Goal: Task Accomplishment & Management: Complete application form

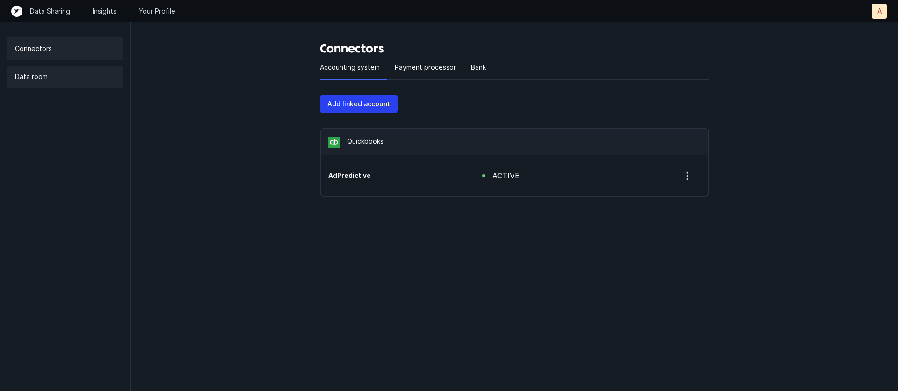
click at [57, 78] on div "Data room" at bounding box center [65, 76] width 116 height 22
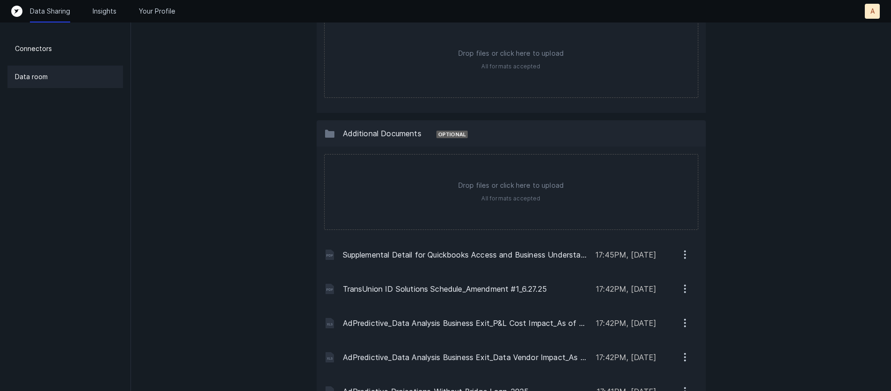
scroll to position [1275, 0]
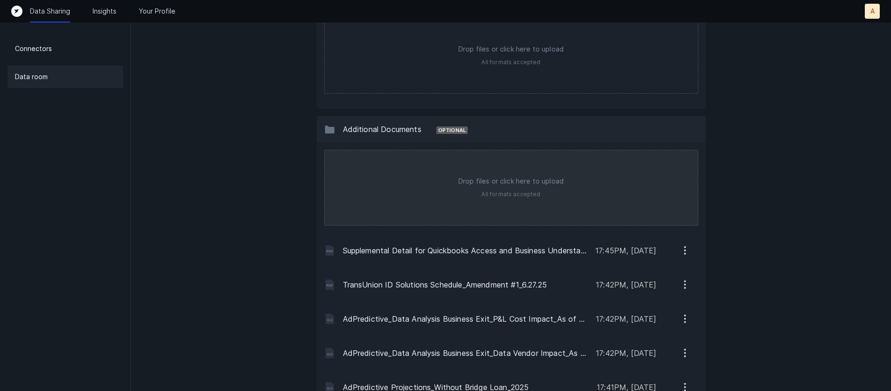
click at [468, 183] on input "file" at bounding box center [511, 187] width 373 height 75
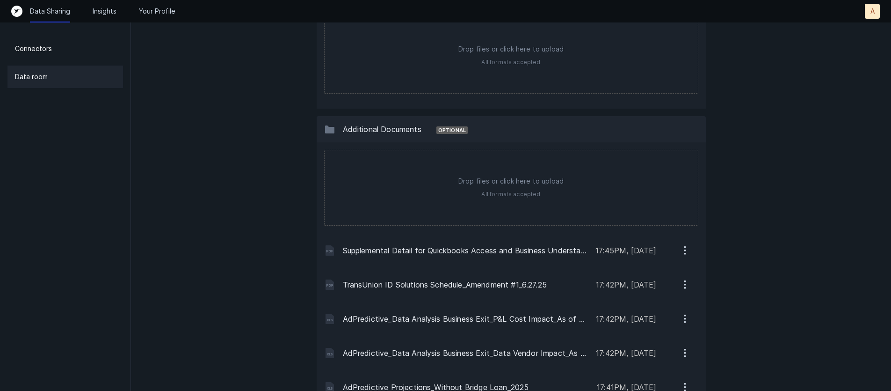
type input "C:\fakepath\Copy of AdPredictive_Discovery_DISC-MTSA-001_08.07.2017_FULLY EXECU…"
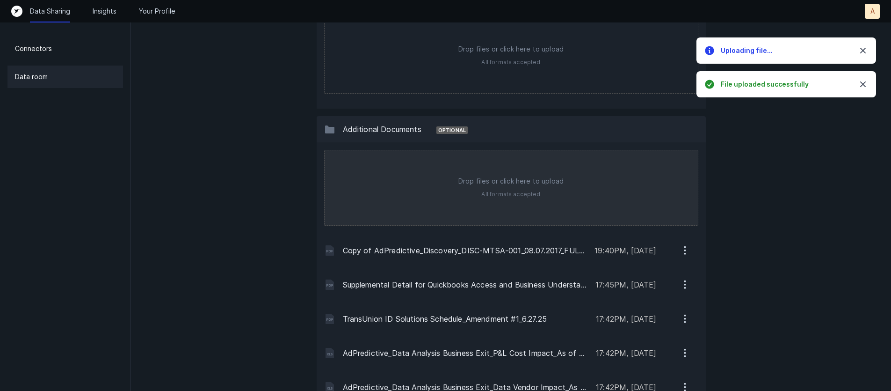
click at [547, 187] on input "file" at bounding box center [511, 187] width 373 height 75
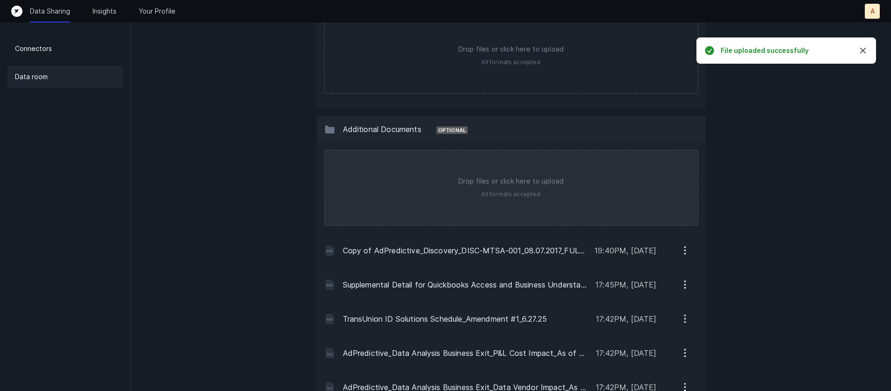
type input "C:\fakepath\Copy of AdPredictive_Discovery_DISC-MTSA-001_Amendment 1_09.19.2019…"
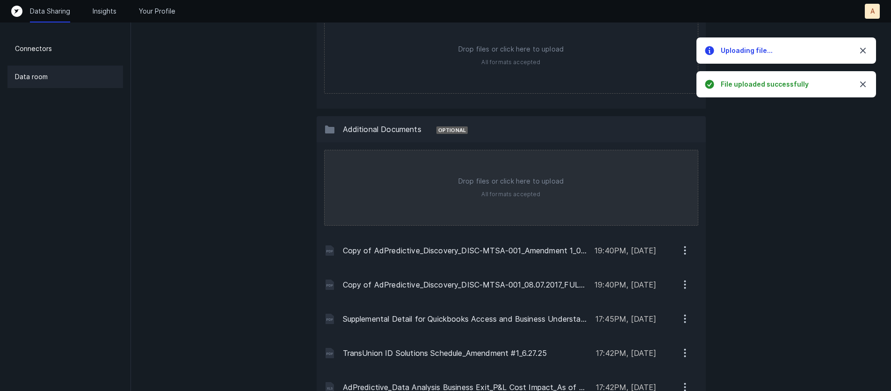
click at [539, 188] on input "file" at bounding box center [511, 187] width 373 height 75
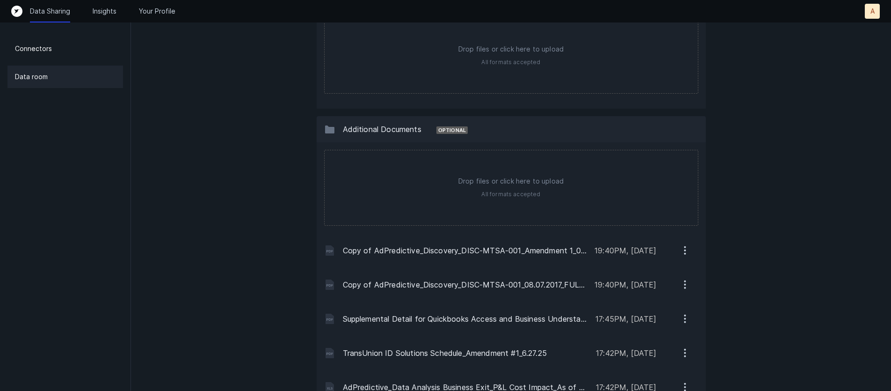
type input "C:\fakepath\Copy of AdPredictive_Contract_Discovery_SOW #011_FULLY EXECUTED_[DA…"
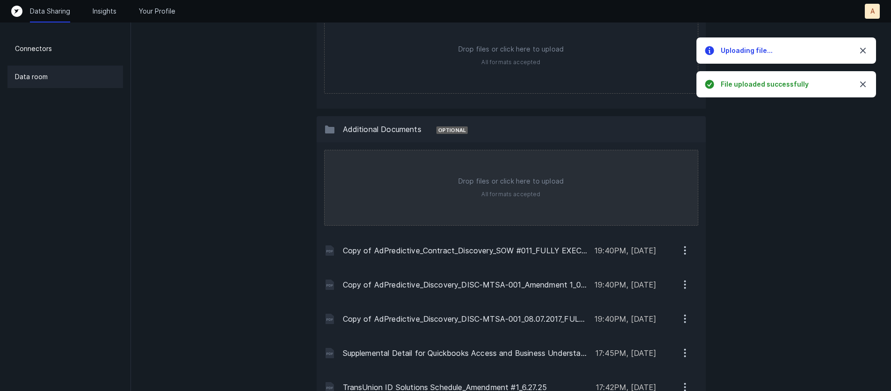
click at [539, 184] on input "file" at bounding box center [511, 187] width 373 height 75
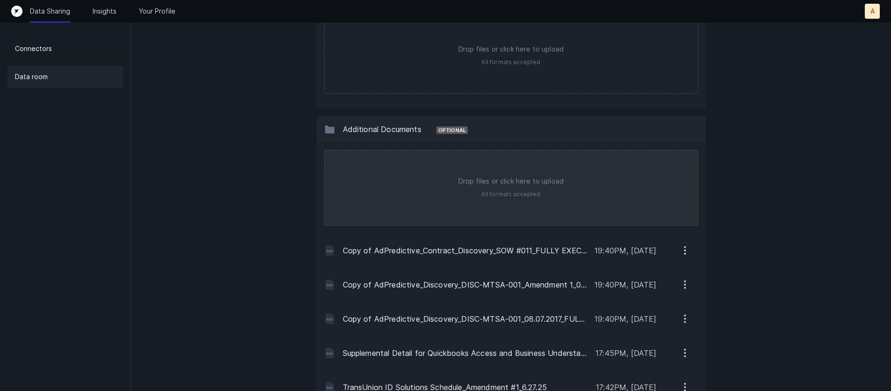
type input "C:\fakepath\Copy of AdPredictive_Contract_WBD_SOW #013_FINAL_[DATE] (AIM + Resp…"
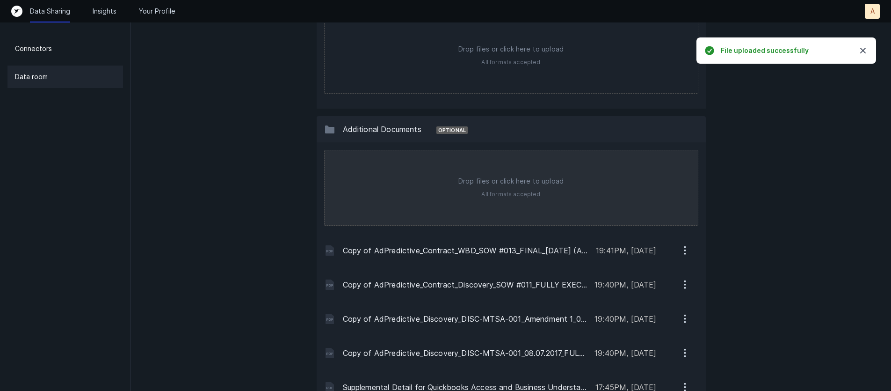
click at [506, 195] on input "file" at bounding box center [511, 187] width 373 height 75
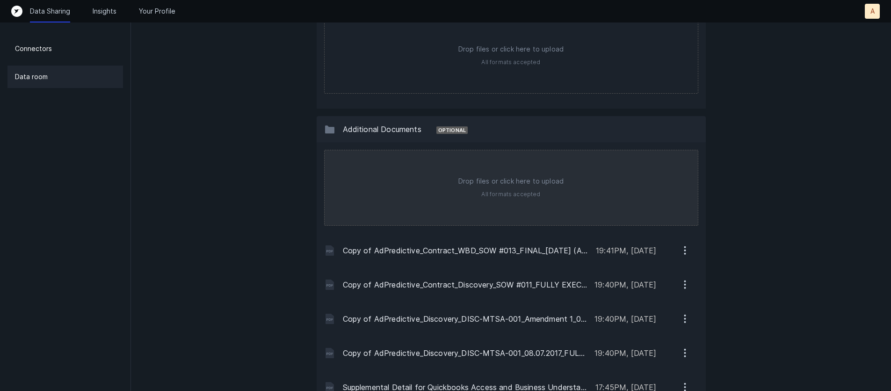
type input "C:\fakepath\Copy of AdPredictive_Contract_WBD_SOW #020 ([DATE]-[DATE] Enhanceme…"
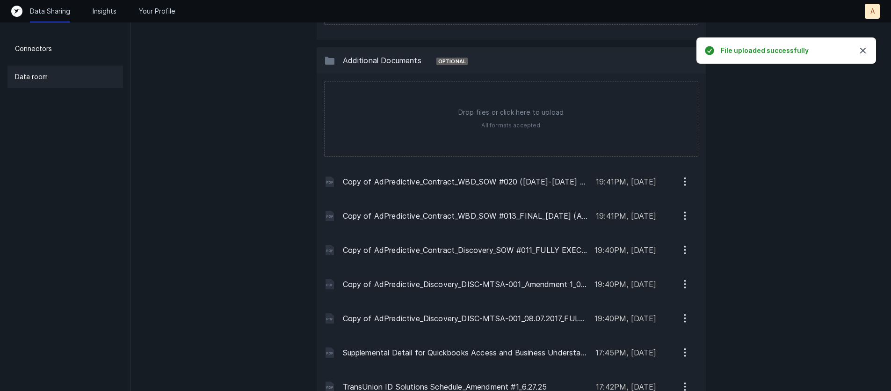
scroll to position [1352, 0]
